Goal: Information Seeking & Learning: Find specific fact

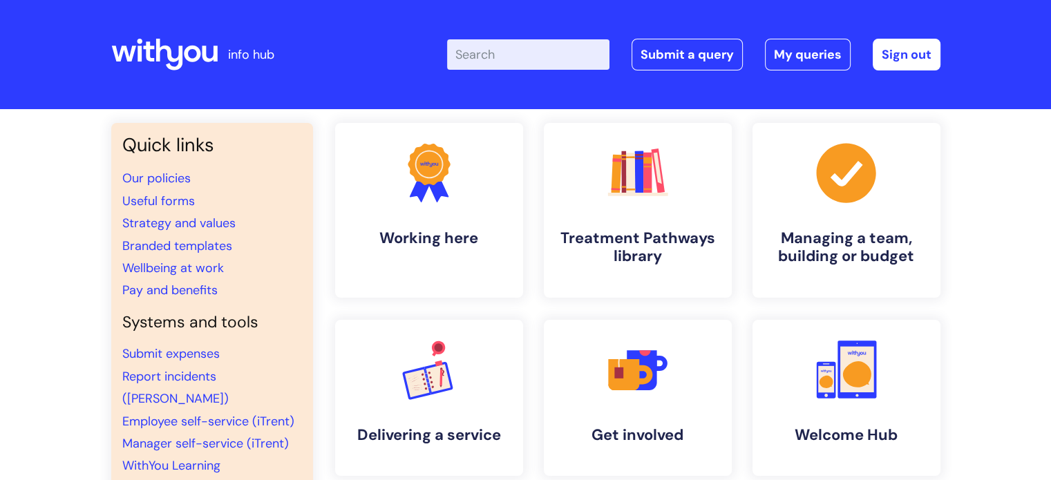
click at [500, 55] on input "Enter your search term here..." at bounding box center [528, 54] width 162 height 30
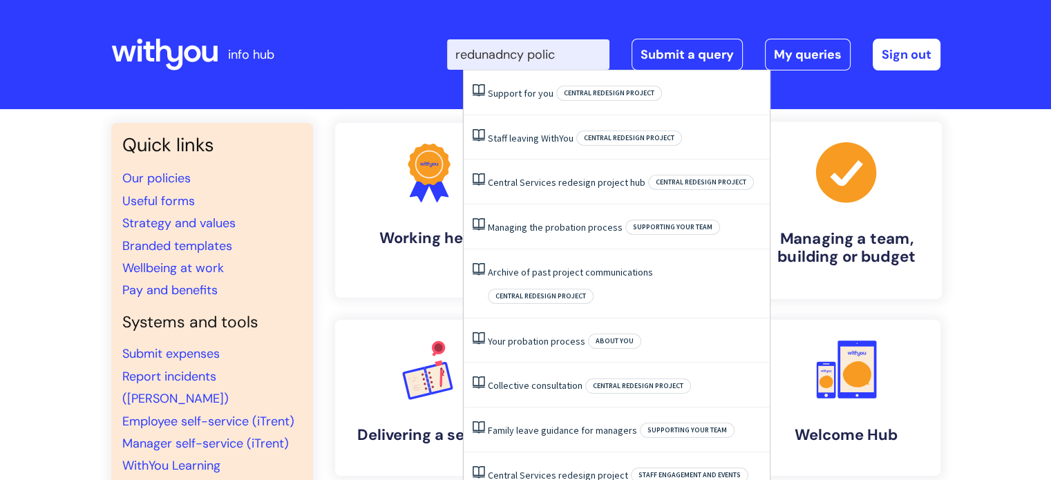
type input "redunadncy polic"
click button "Search" at bounding box center [0, 0] width 0 height 0
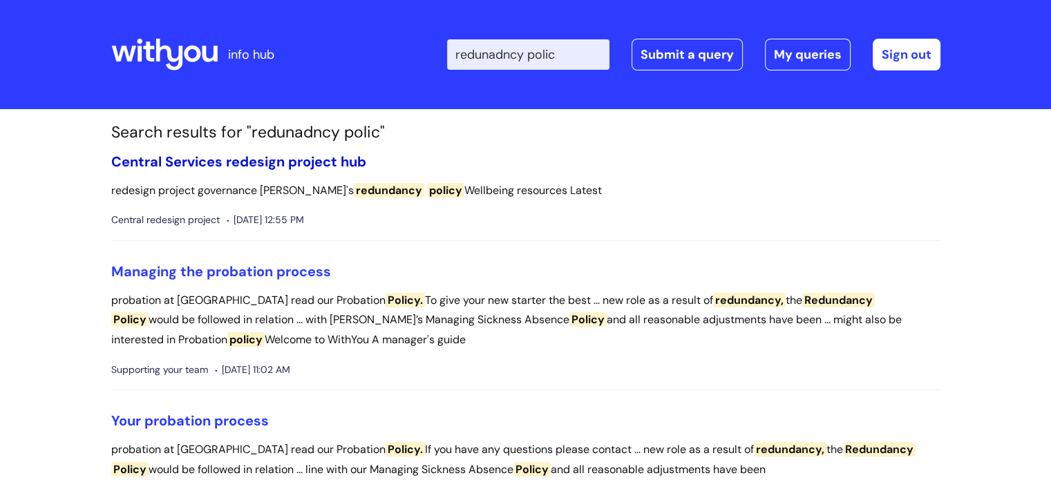
click at [326, 160] on link "Central Services redesign project hub" at bounding box center [238, 162] width 255 height 18
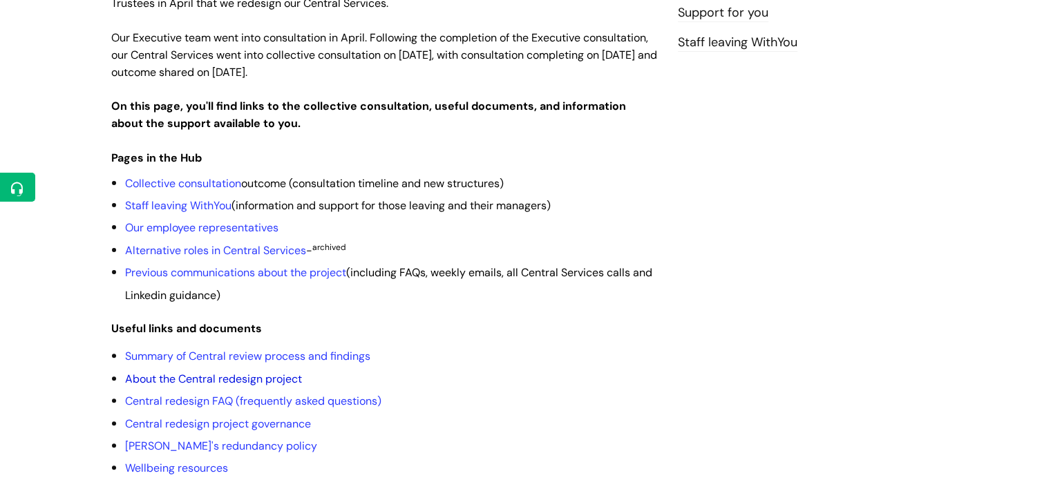
scroll to position [346, 0]
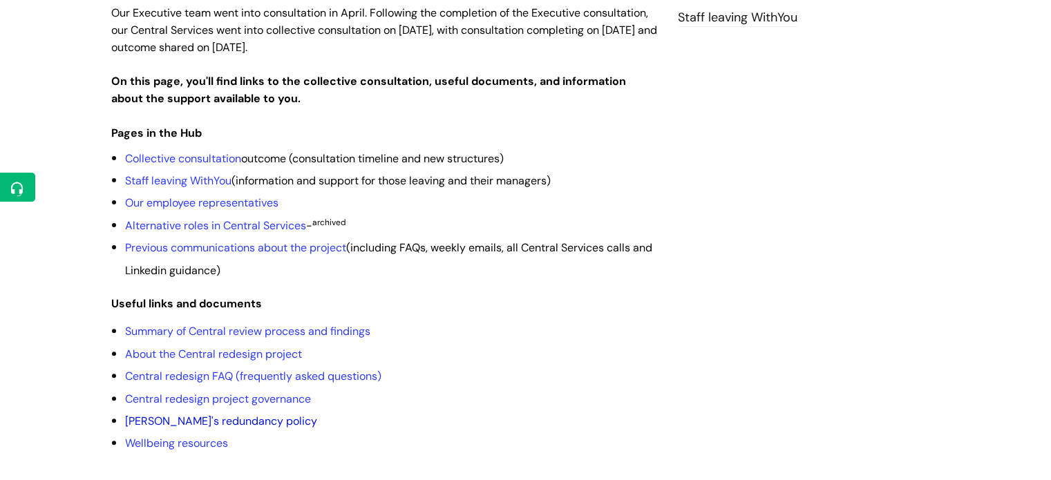
click at [210, 414] on link "[PERSON_NAME]'s redundancy policy" at bounding box center [221, 421] width 192 height 15
